Goal: Transaction & Acquisition: Purchase product/service

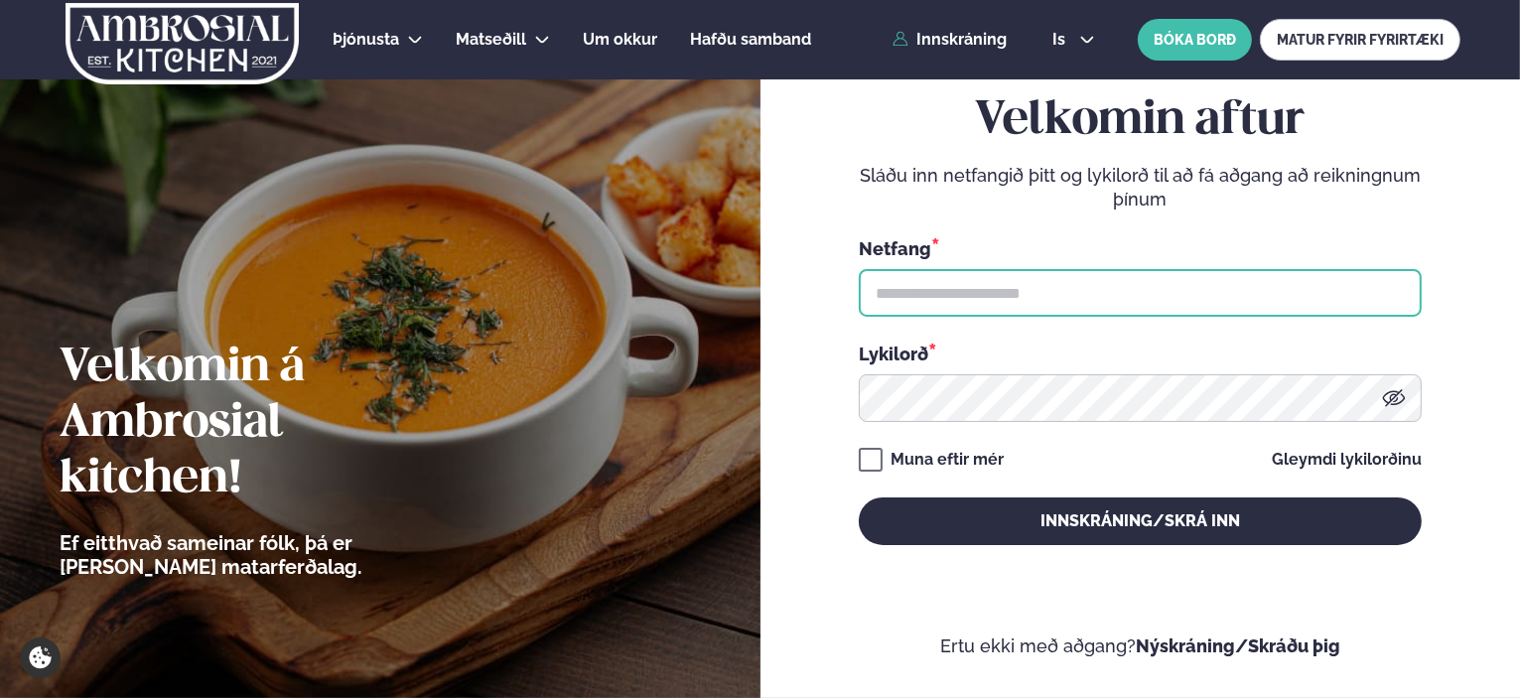
click at [1016, 283] on input "text" at bounding box center [1140, 293] width 563 height 48
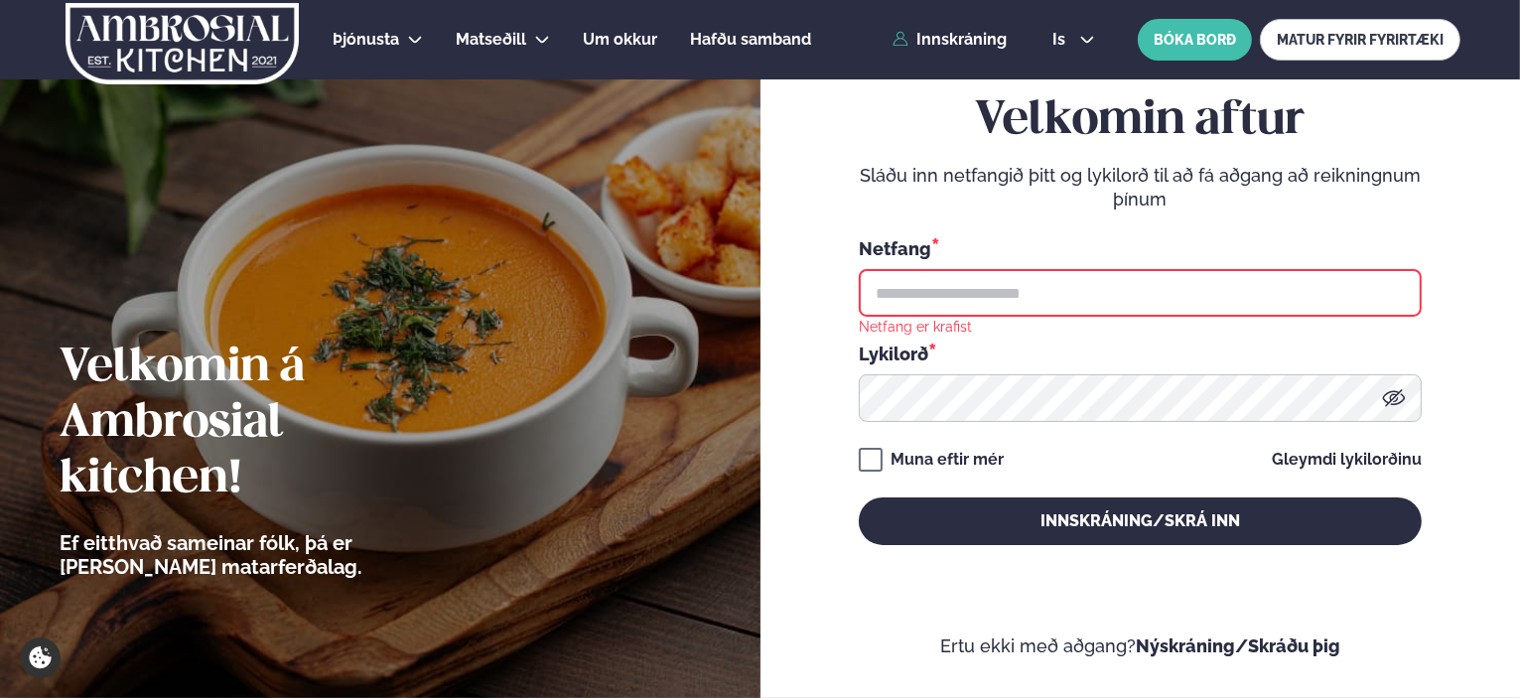
type input "**********"
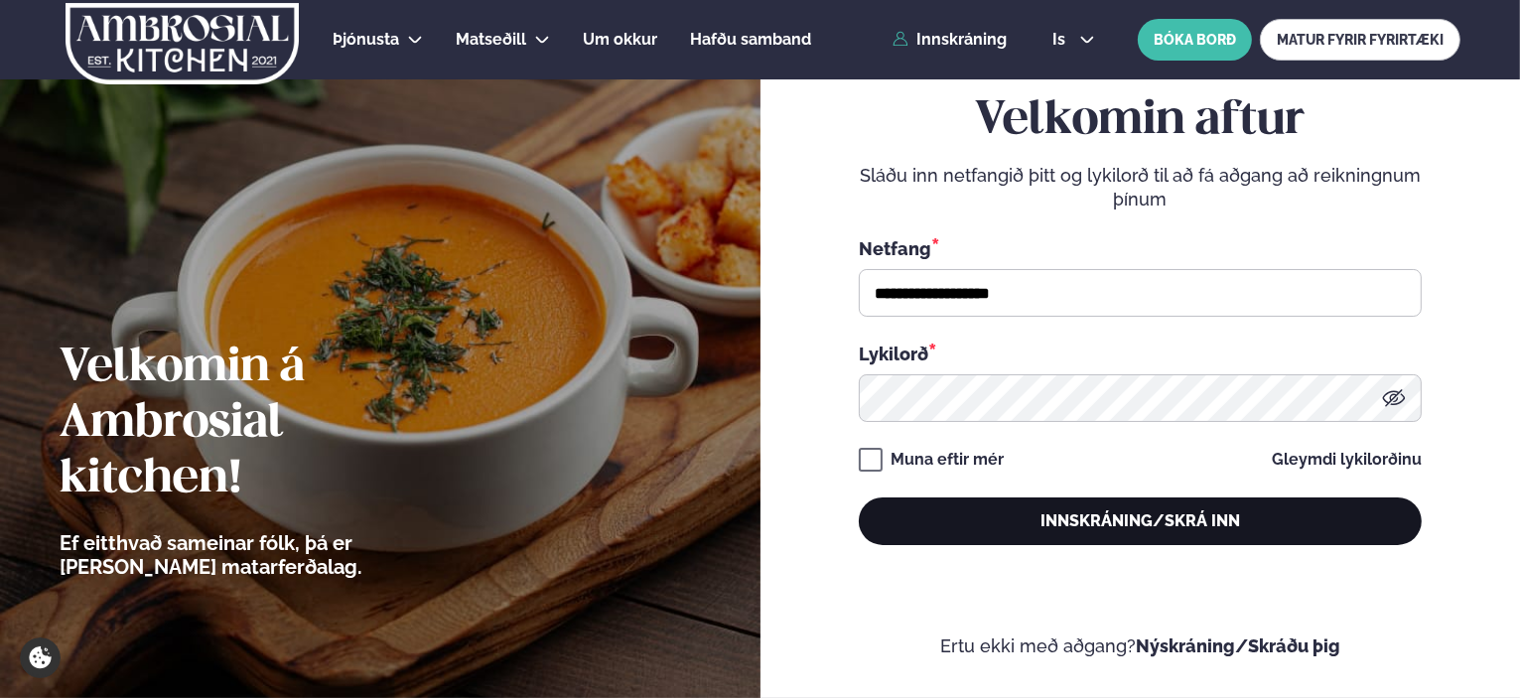
click at [1068, 499] on button "Innskráning/Skrá inn" at bounding box center [1140, 521] width 563 height 48
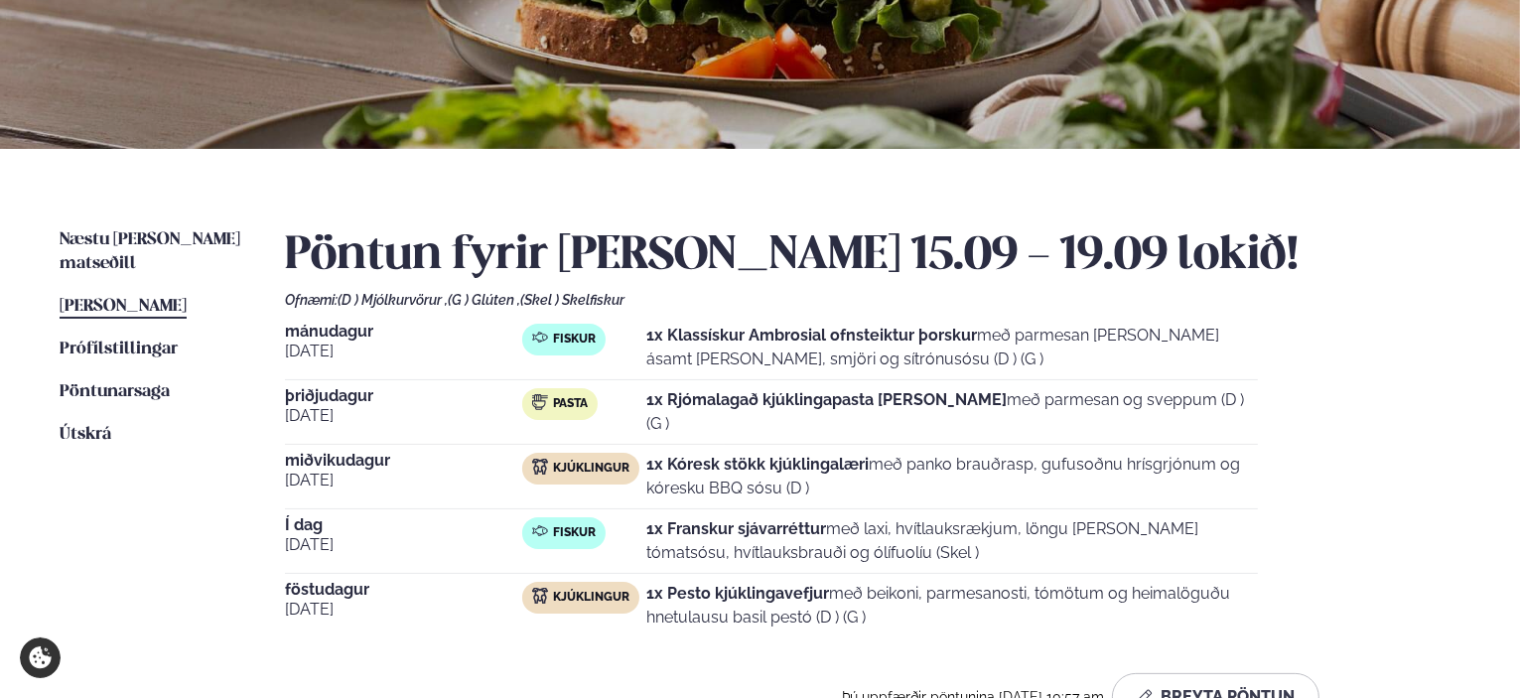
scroll to position [298, 0]
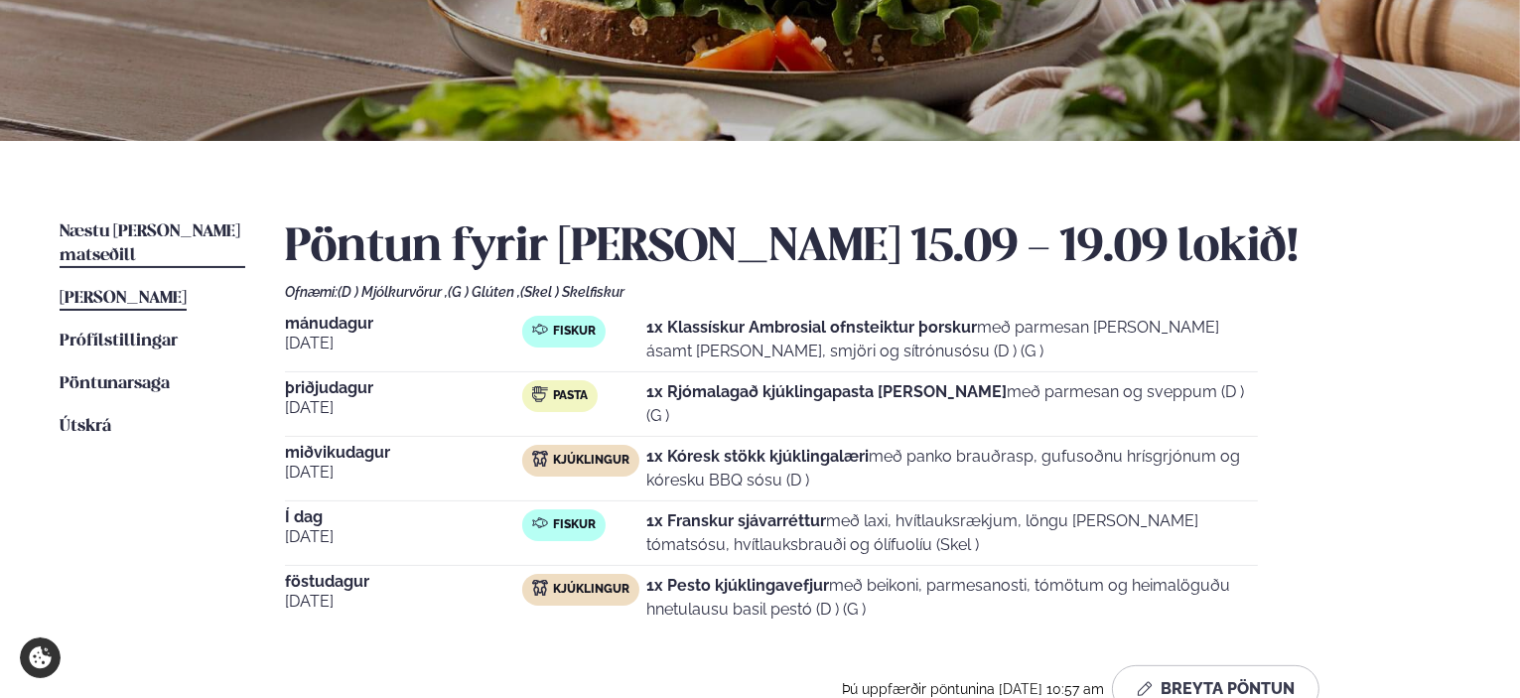
click at [133, 226] on span "Næstu [PERSON_NAME] matseðill" at bounding box center [150, 243] width 181 height 41
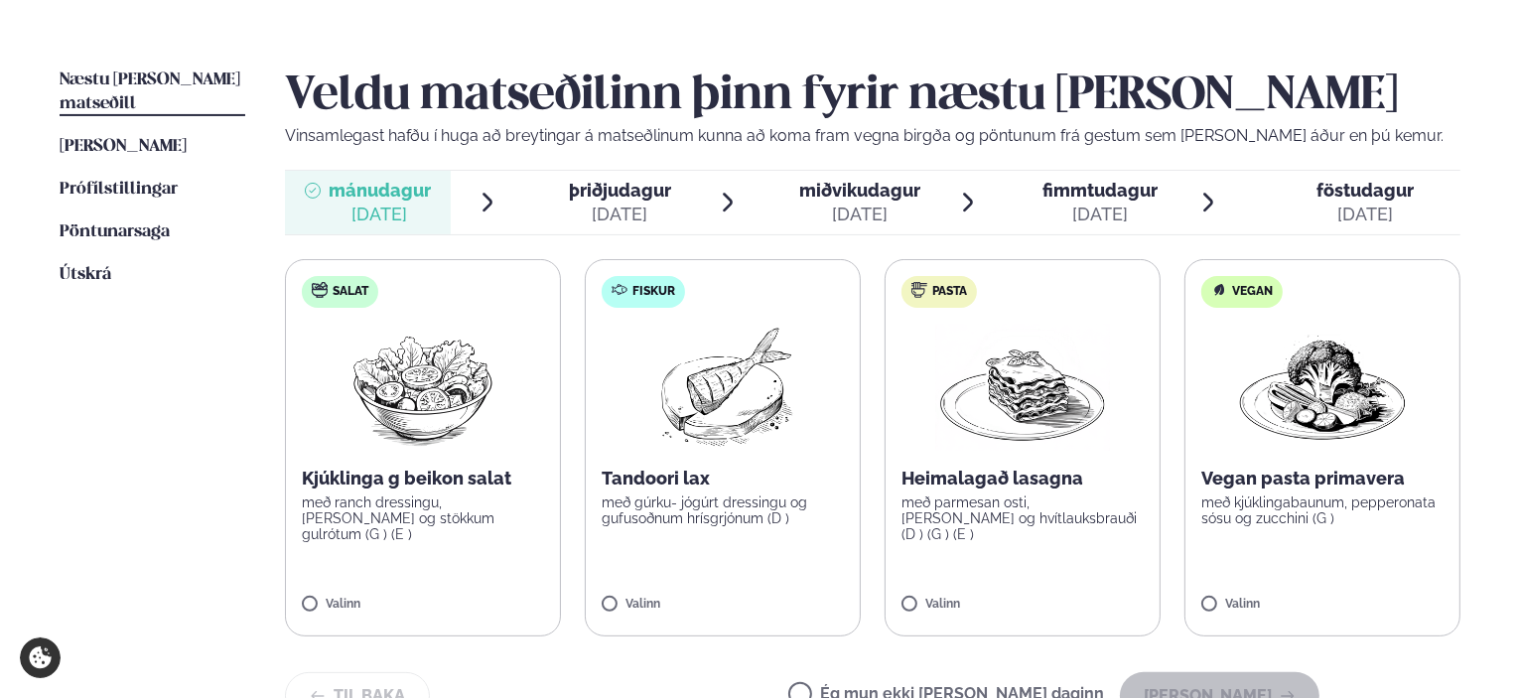
scroll to position [496, 0]
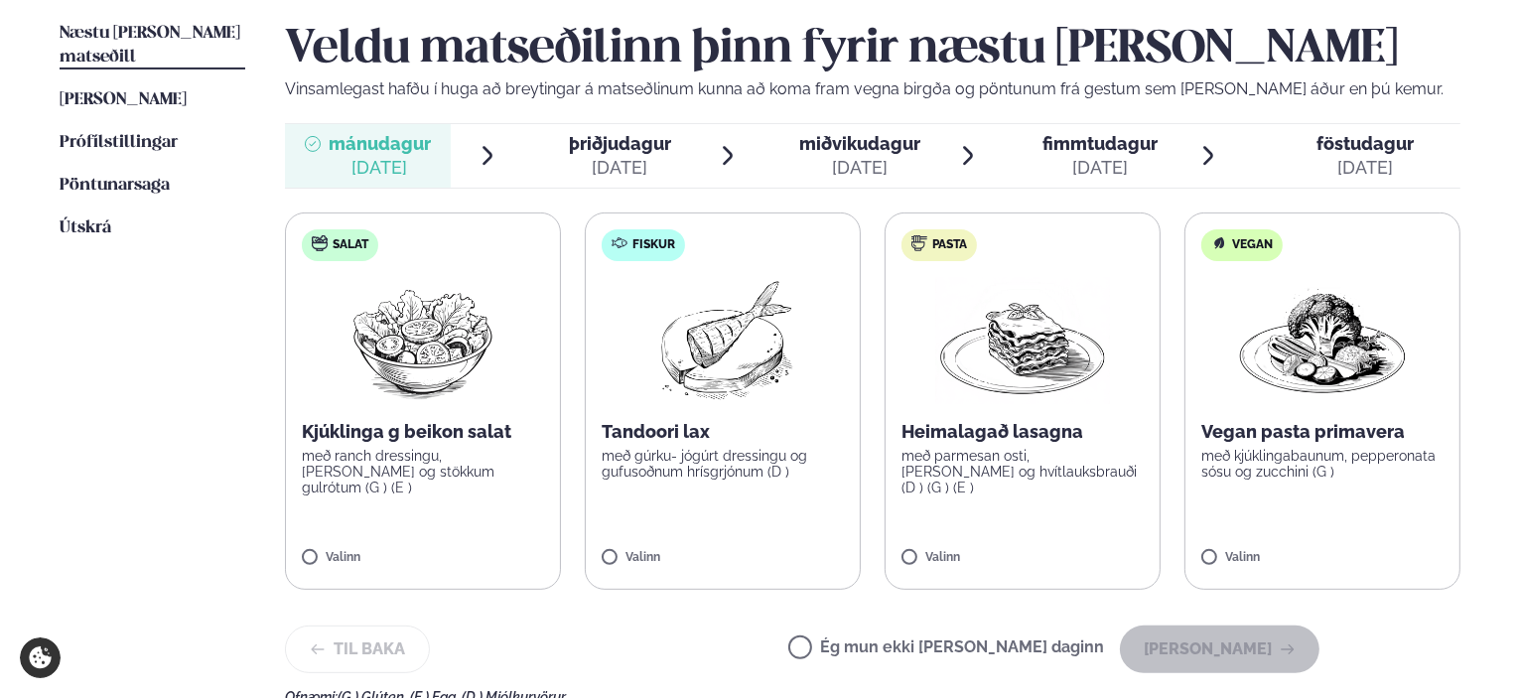
click at [609, 154] on div "þriðjudagur þri." at bounding box center [620, 144] width 102 height 24
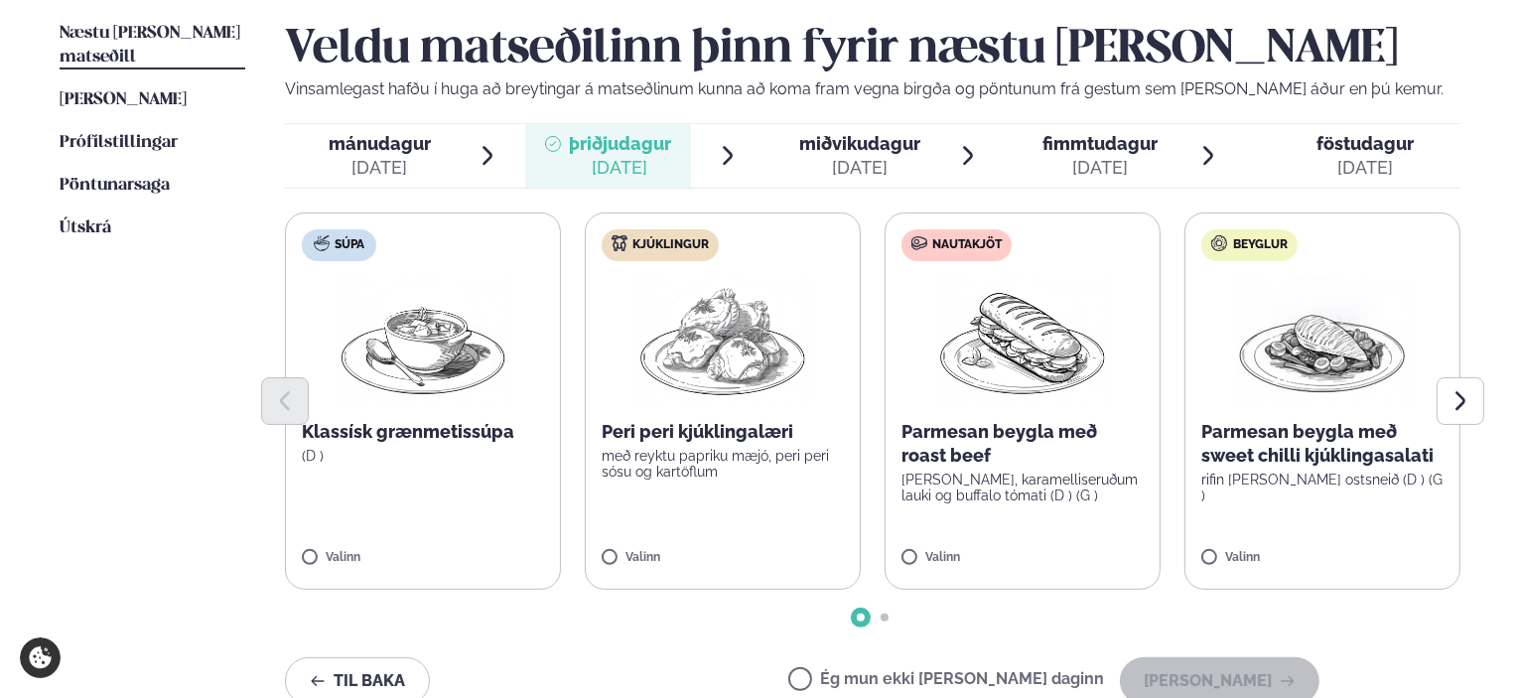
click at [791, 147] on div at bounding box center [783, 156] width 16 height 48
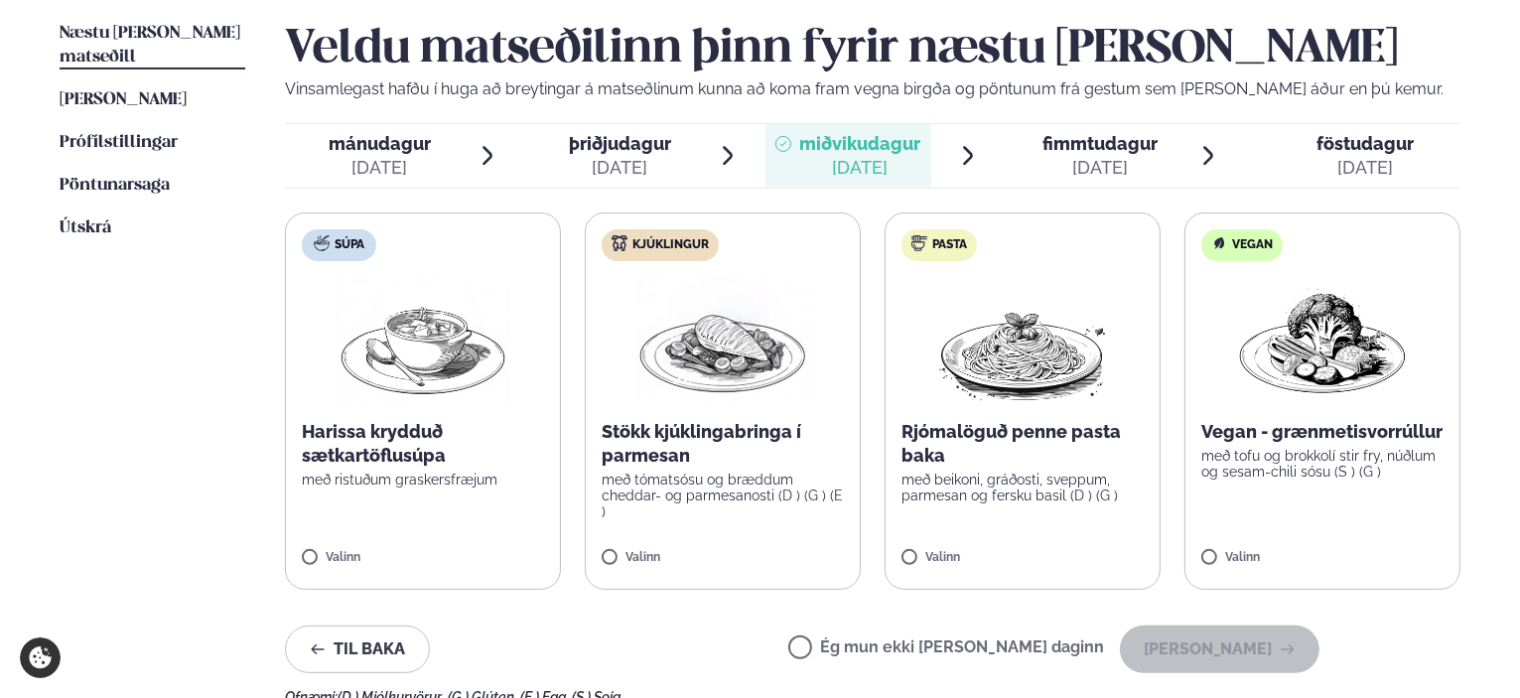
click at [1079, 152] on span "fimmtudagur" at bounding box center [1099, 143] width 115 height 21
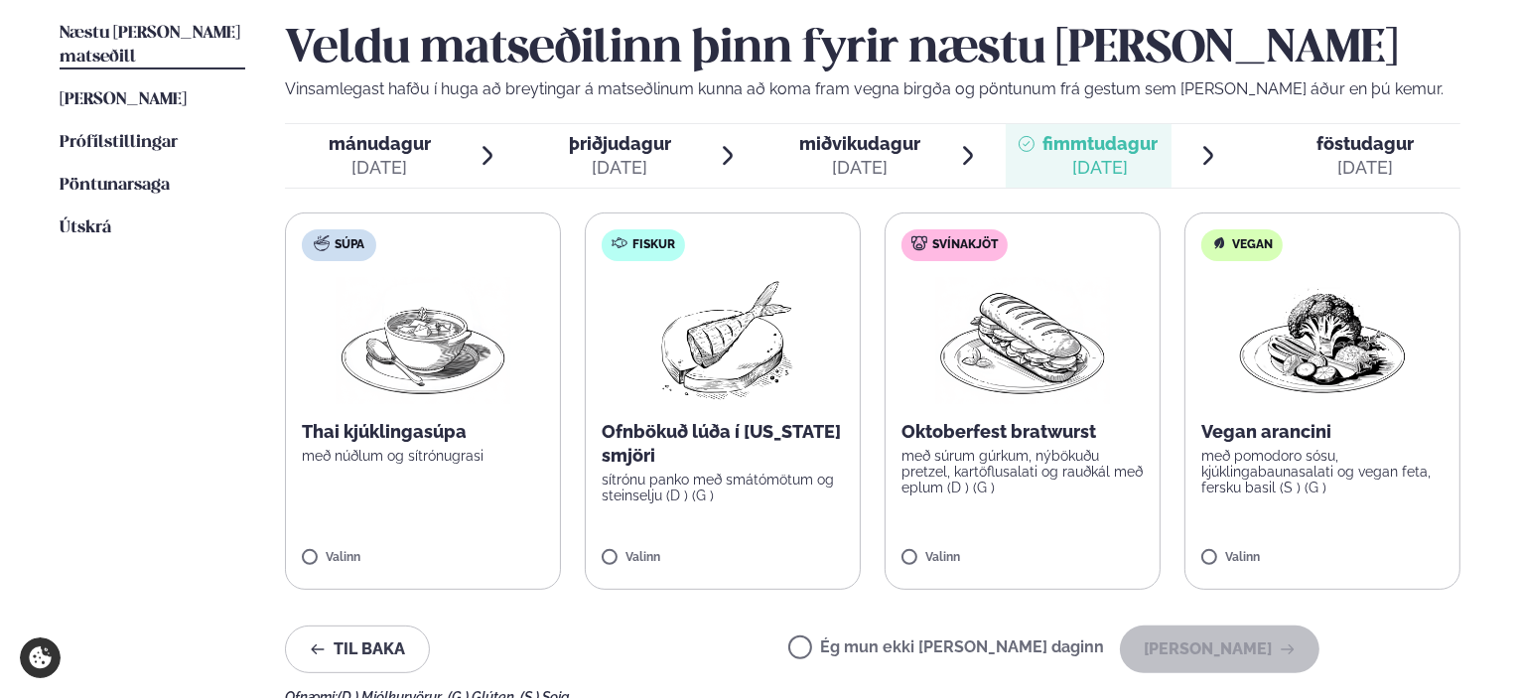
click at [1336, 140] on span "föstudagur" at bounding box center [1364, 143] width 97 height 21
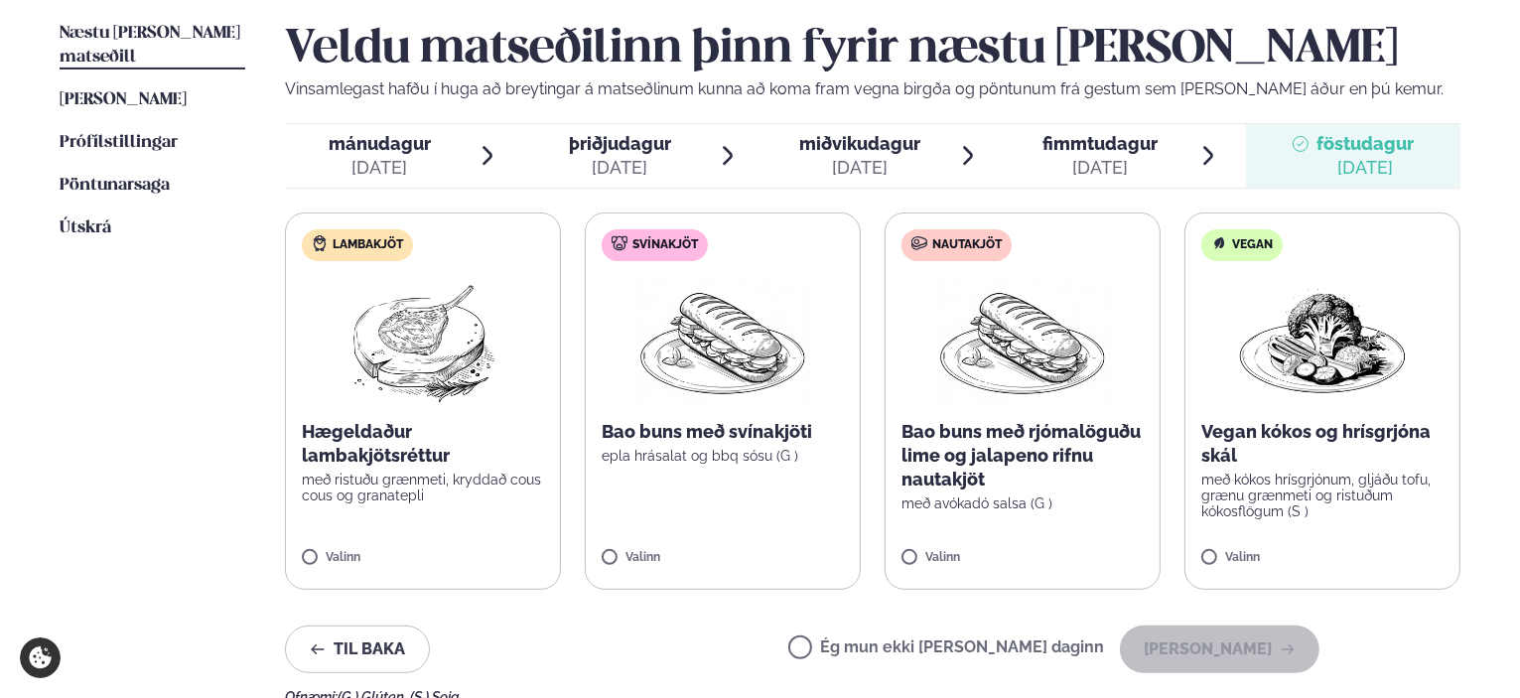
click at [372, 142] on span "mánudagur" at bounding box center [380, 143] width 102 height 21
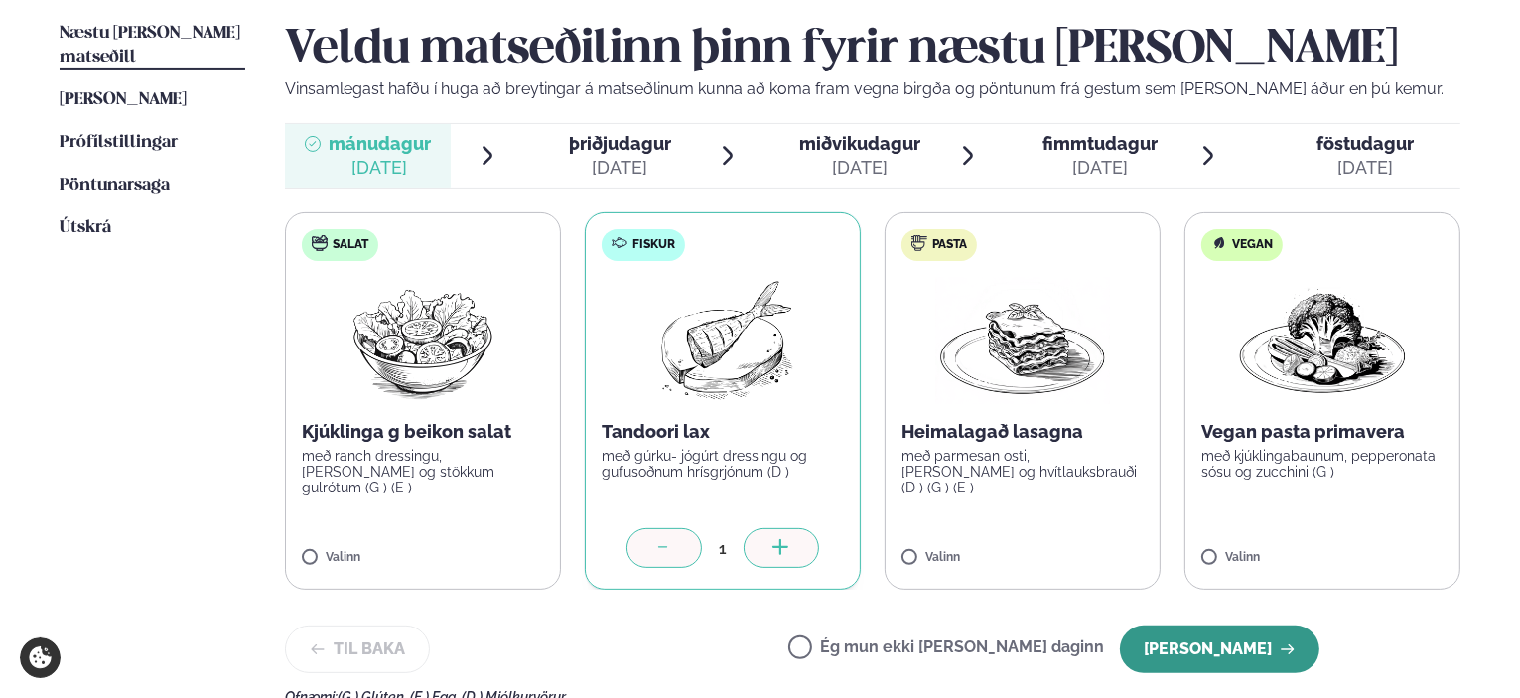
click at [1214, 647] on button "[PERSON_NAME]" at bounding box center [1220, 649] width 200 height 48
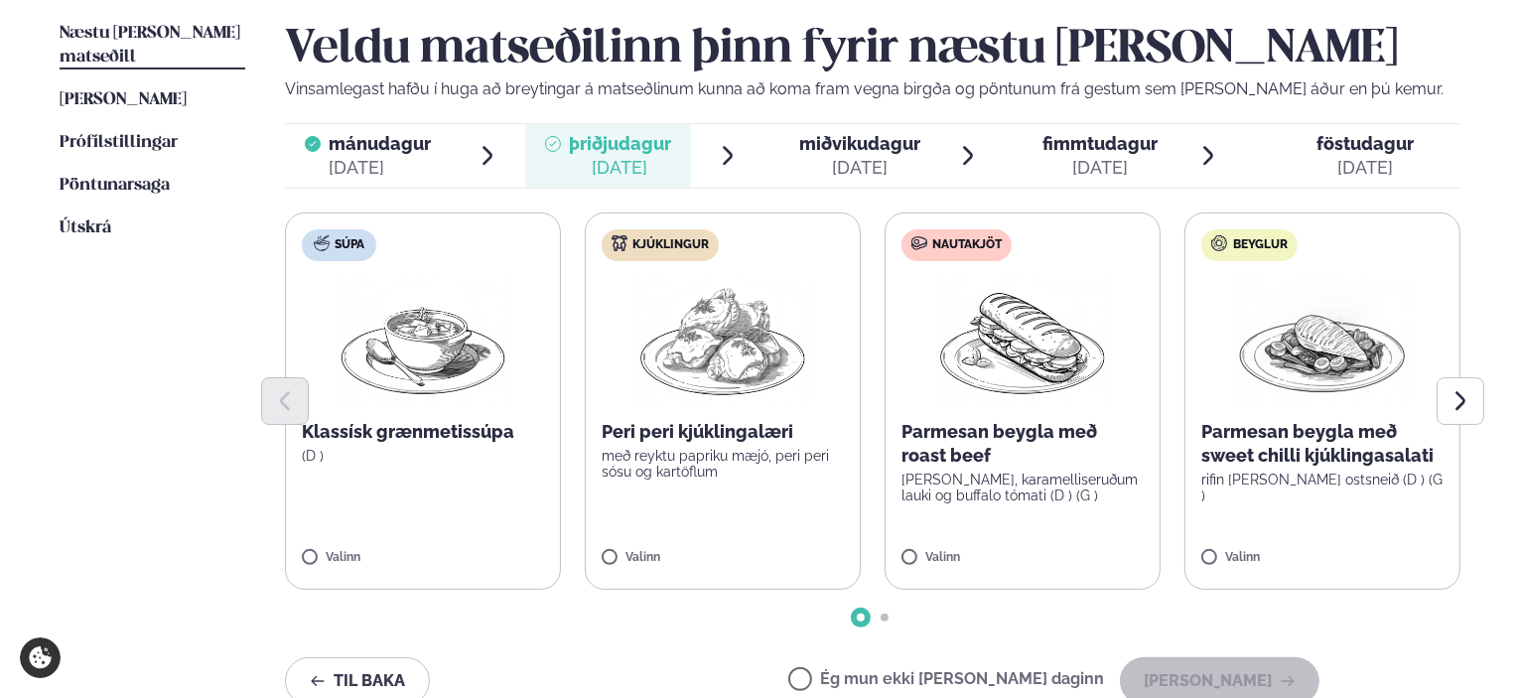
click at [683, 452] on p "með reyktu papriku mæjó, peri peri sósu og kartöflum" at bounding box center [723, 464] width 242 height 32
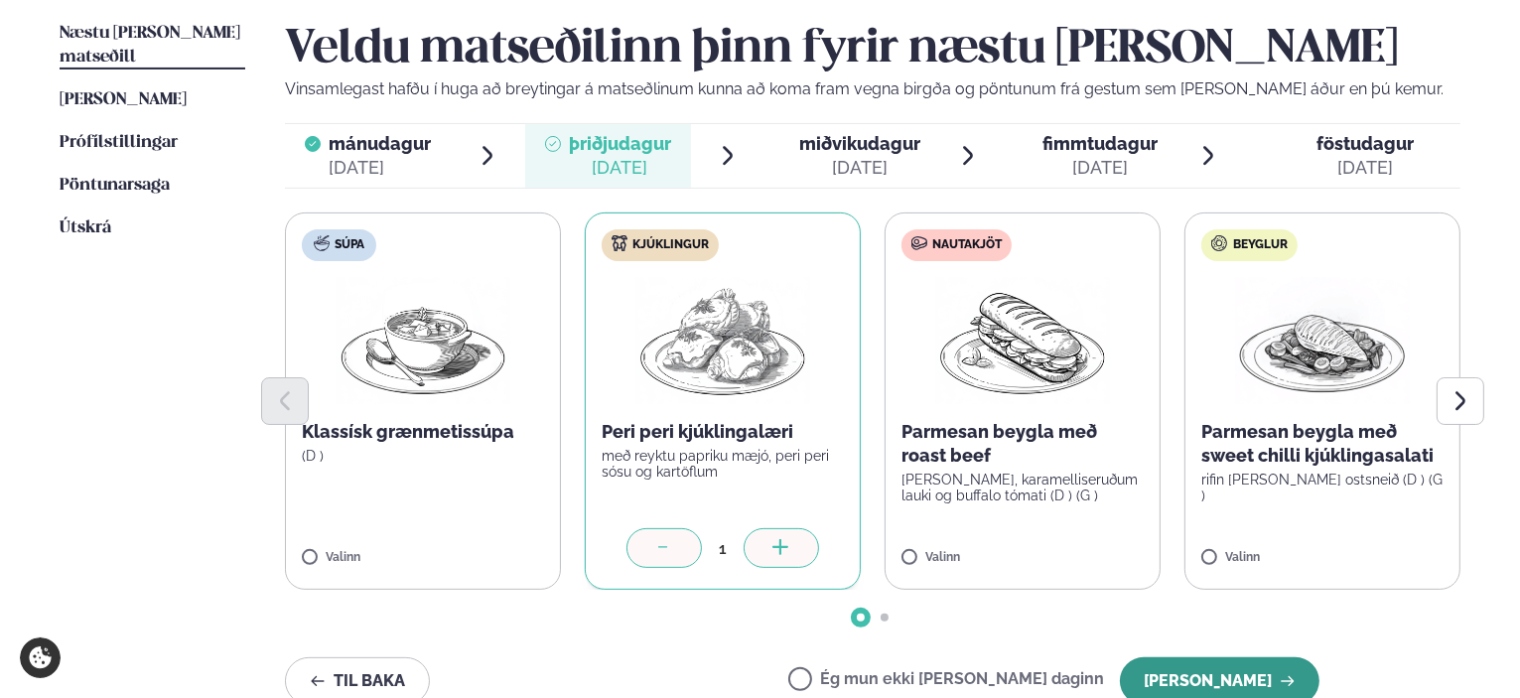
click at [1219, 668] on button "[PERSON_NAME]" at bounding box center [1220, 681] width 200 height 48
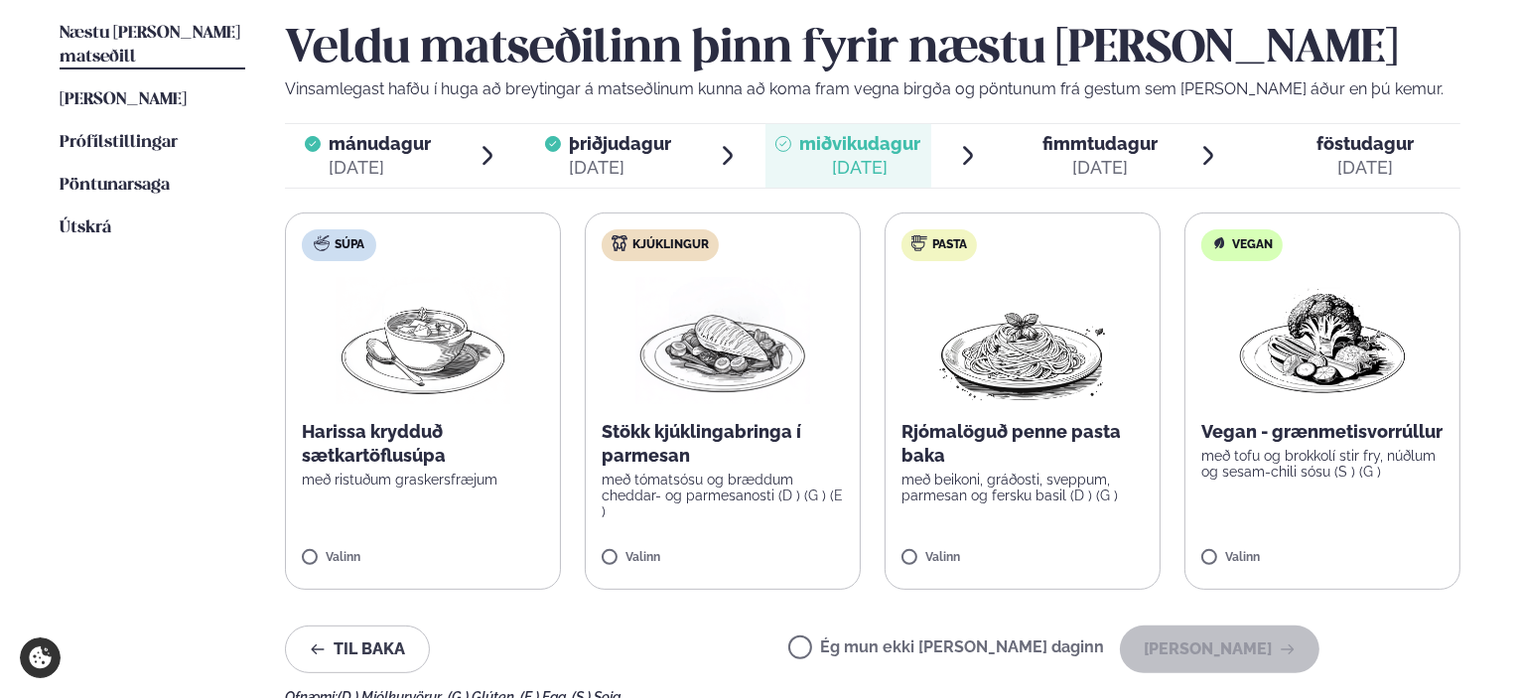
click at [657, 480] on p "með tómatsósu og bræddum cheddar- og parmesanosti (D ) (G ) (E )" at bounding box center [723, 496] width 242 height 48
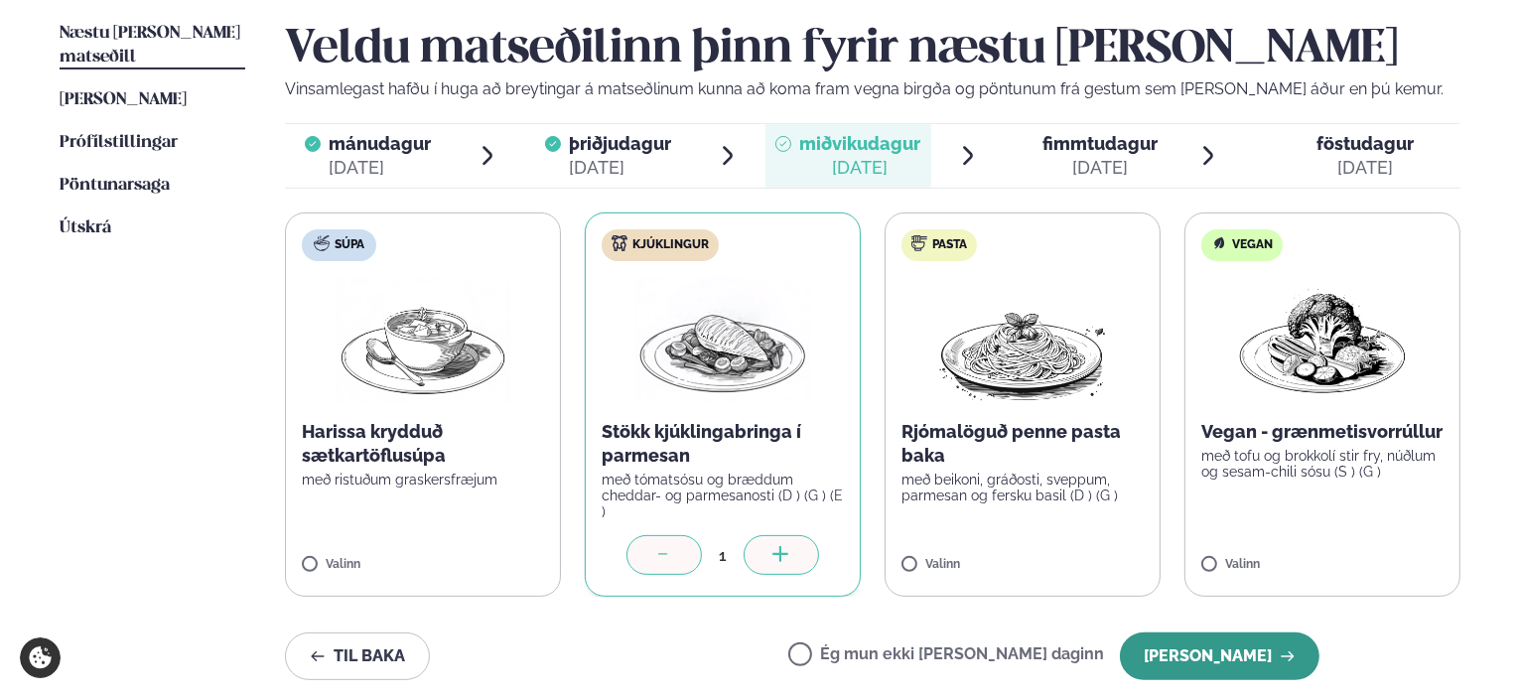
click at [1247, 650] on button "[PERSON_NAME]" at bounding box center [1220, 656] width 200 height 48
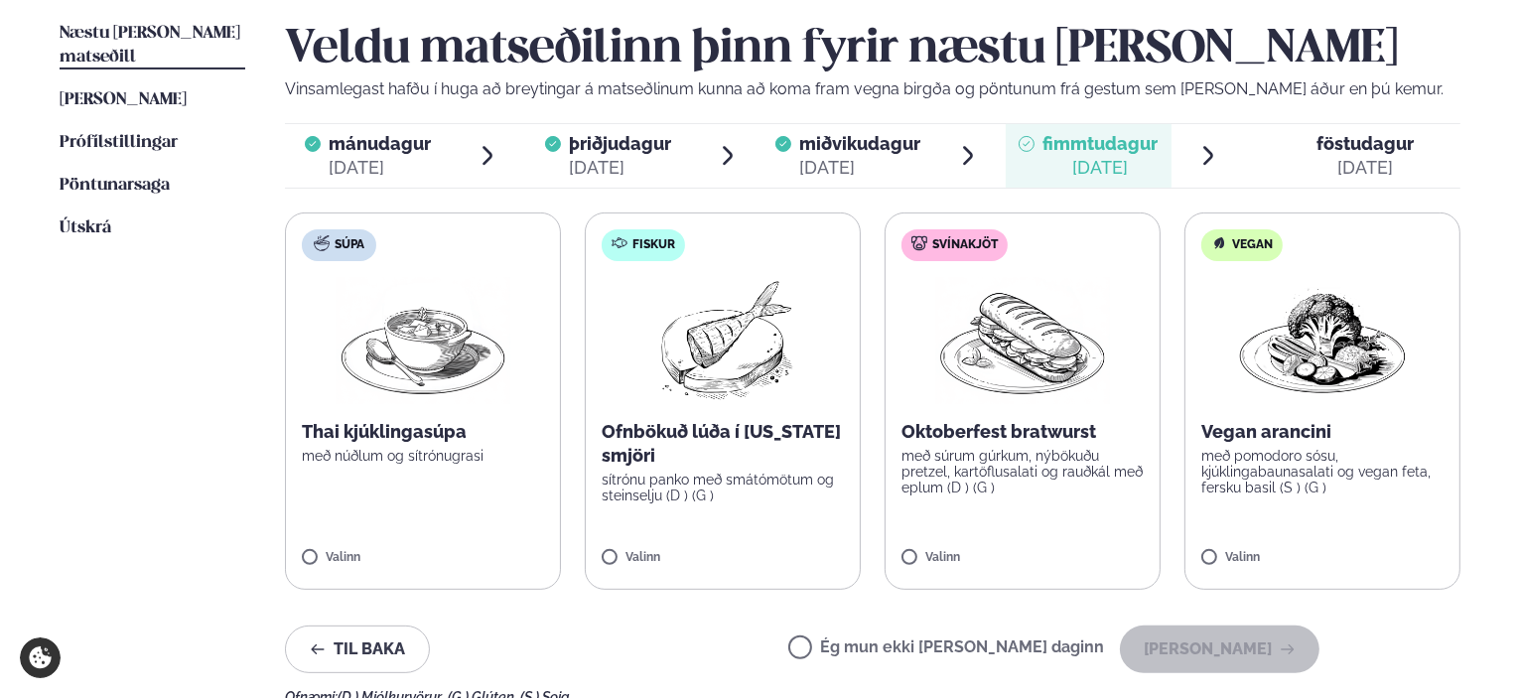
click at [992, 413] on label "Svínakjöt Oktoberfest bratwurst með súrum gúrkum, nýbökuðu pretzel, kartöflusal…" at bounding box center [1023, 400] width 276 height 377
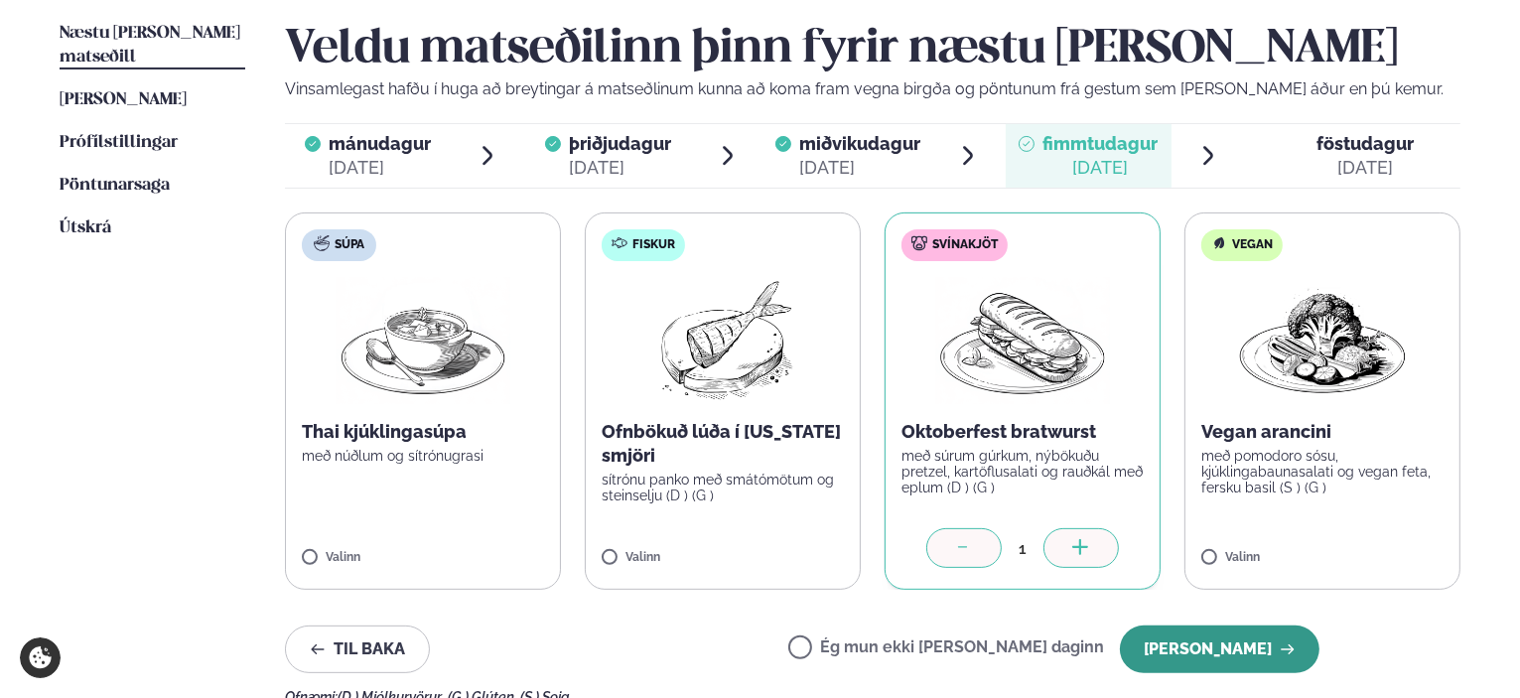
click at [1218, 651] on button "[PERSON_NAME]" at bounding box center [1220, 649] width 200 height 48
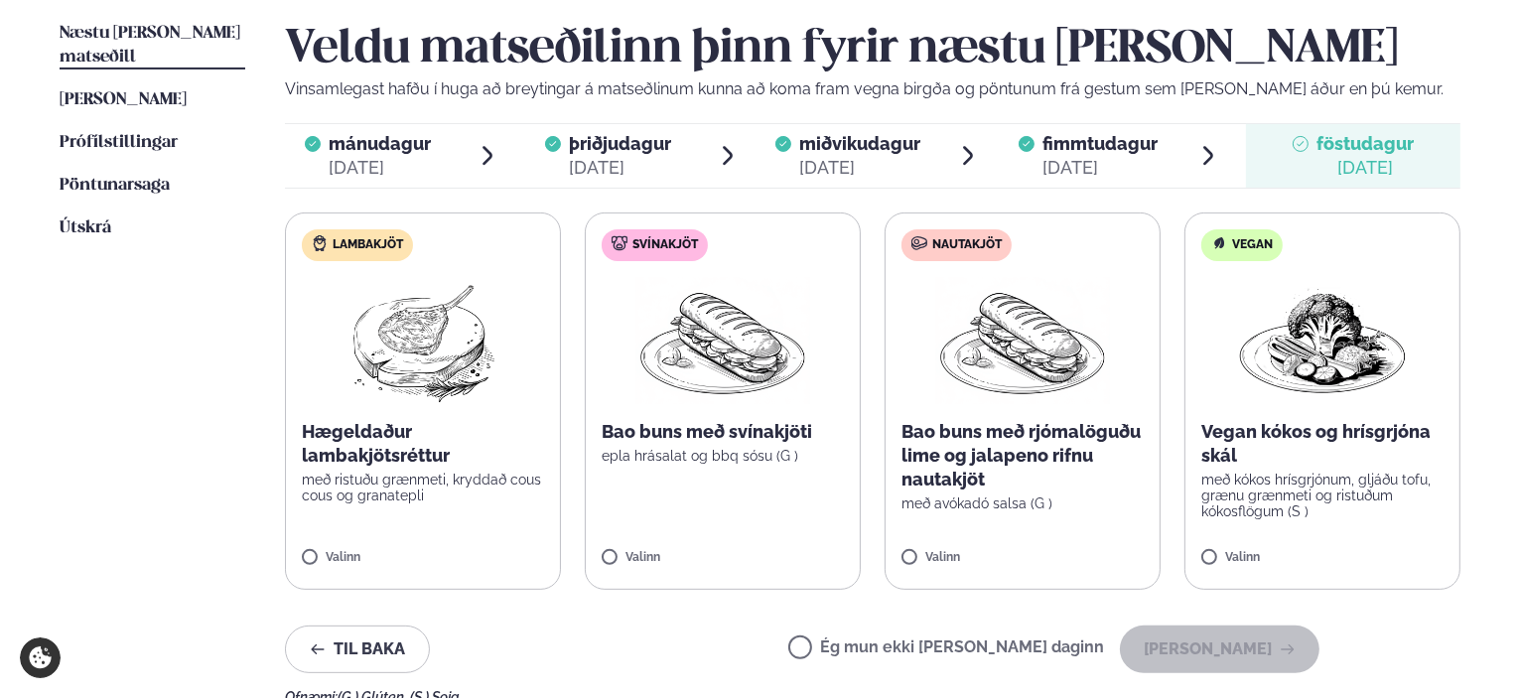
click at [740, 384] on img at bounding box center [722, 340] width 175 height 127
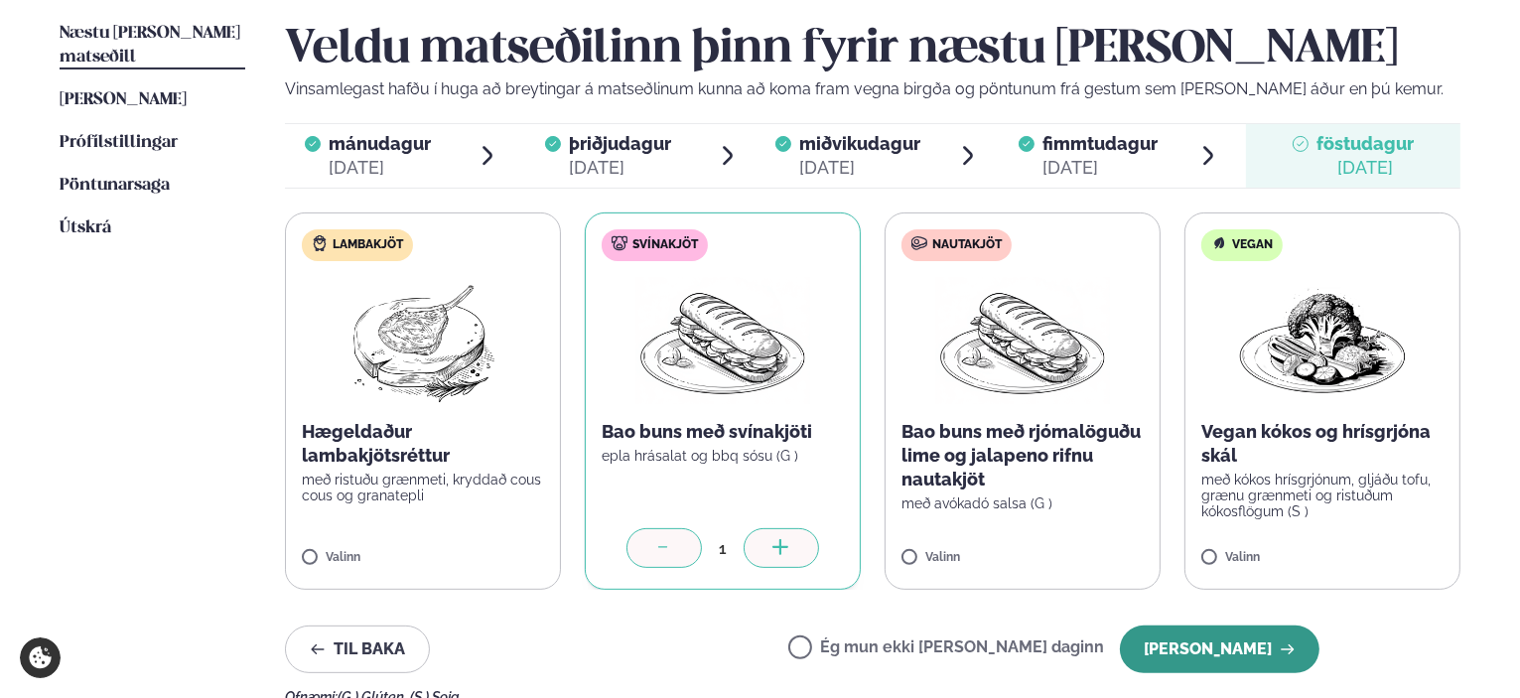
click at [1235, 652] on button "[PERSON_NAME]" at bounding box center [1220, 649] width 200 height 48
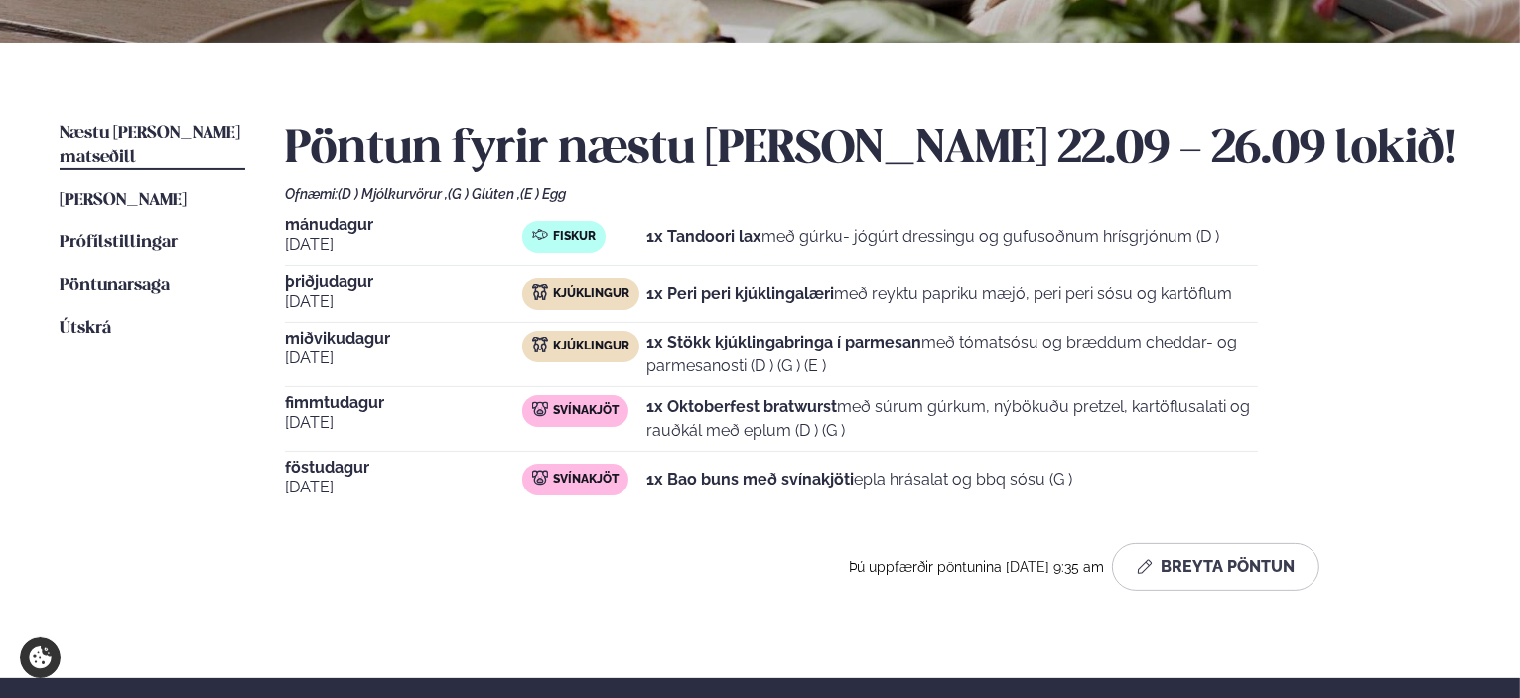
scroll to position [397, 0]
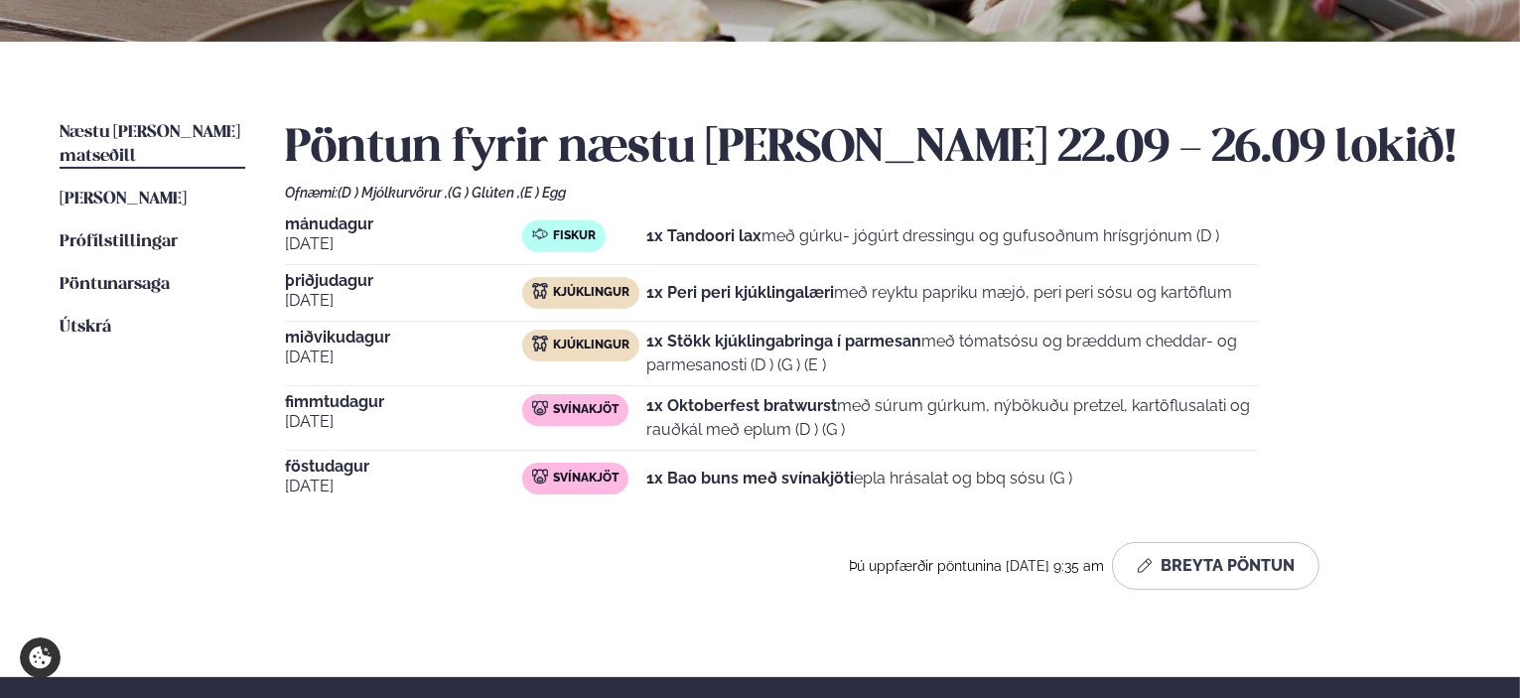
click at [806, 404] on strong "1x Oktoberfest bratwurst" at bounding box center [741, 405] width 191 height 19
